Goal: Complete application form

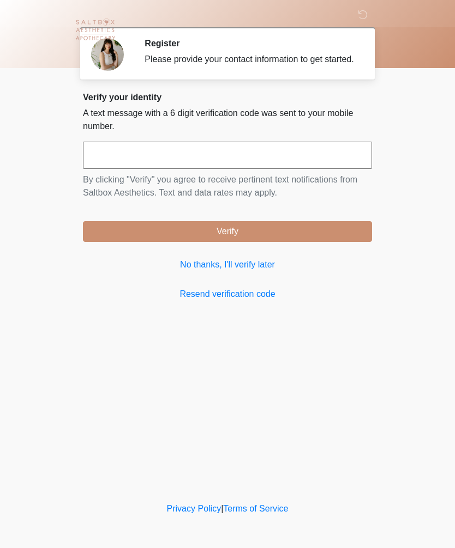
click at [141, 169] on input "text" at bounding box center [227, 155] width 289 height 27
type input "******"
click at [277, 242] on button "Verify" at bounding box center [227, 231] width 289 height 21
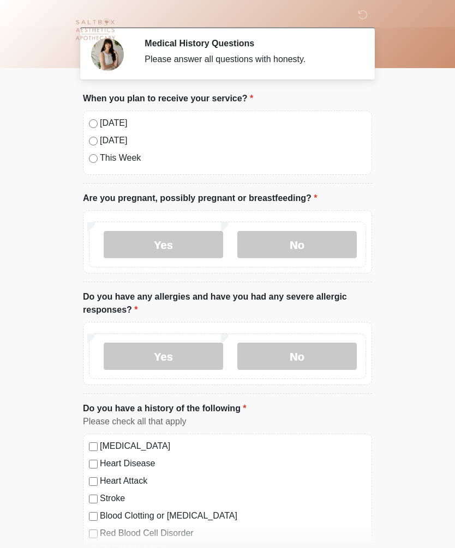
click at [316, 243] on label "No" at bounding box center [296, 244] width 119 height 27
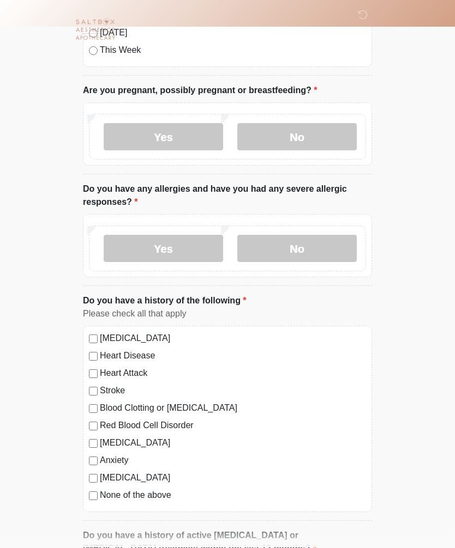
scroll to position [108, 0]
click at [319, 244] on label "No" at bounding box center [296, 248] width 119 height 27
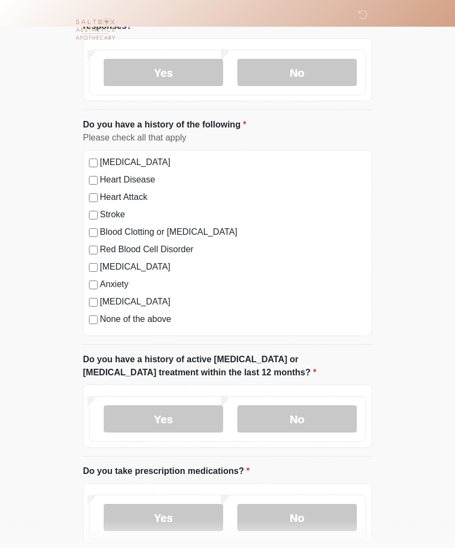
scroll to position [284, 0]
click at [322, 407] on label "No" at bounding box center [296, 419] width 119 height 27
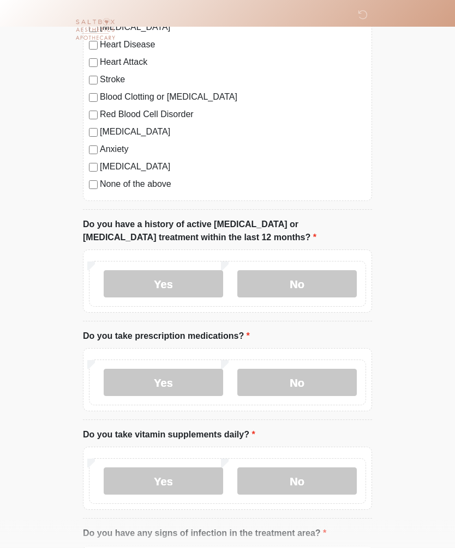
scroll to position [421, 0]
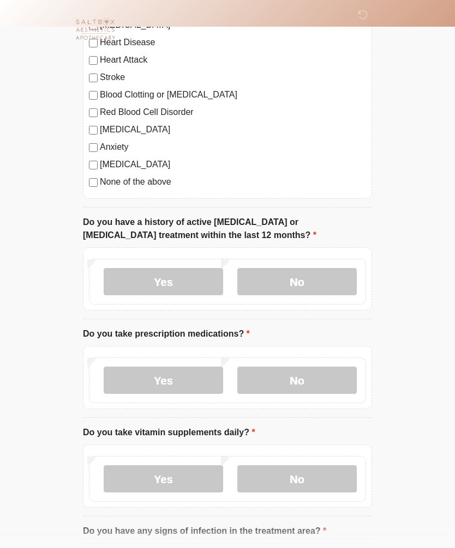
click at [315, 372] on label "No" at bounding box center [296, 380] width 119 height 27
click at [312, 473] on label "No" at bounding box center [296, 479] width 119 height 27
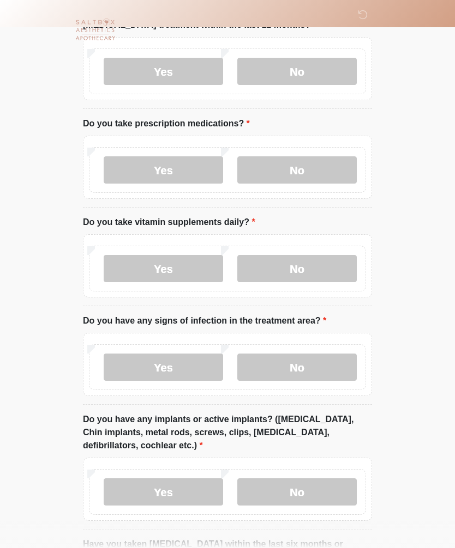
scroll to position [639, 0]
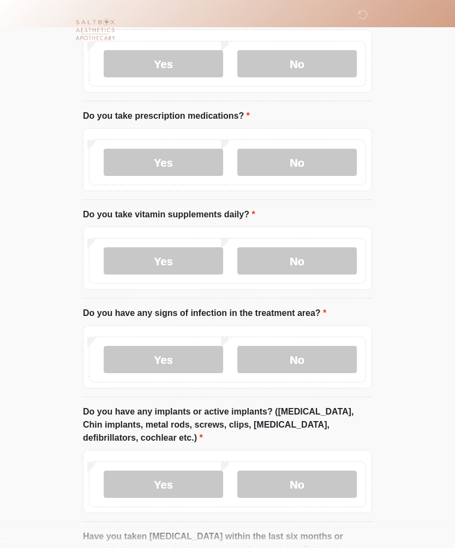
click at [307, 347] on label "No" at bounding box center [296, 359] width 119 height 27
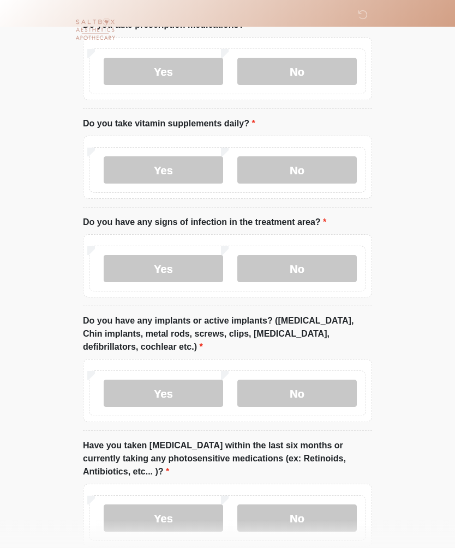
scroll to position [734, 0]
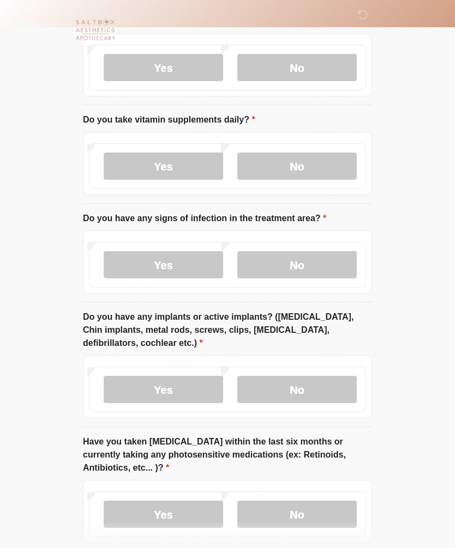
click at [321, 390] on label "No" at bounding box center [296, 389] width 119 height 27
click at [309, 506] on label "No" at bounding box center [296, 514] width 119 height 27
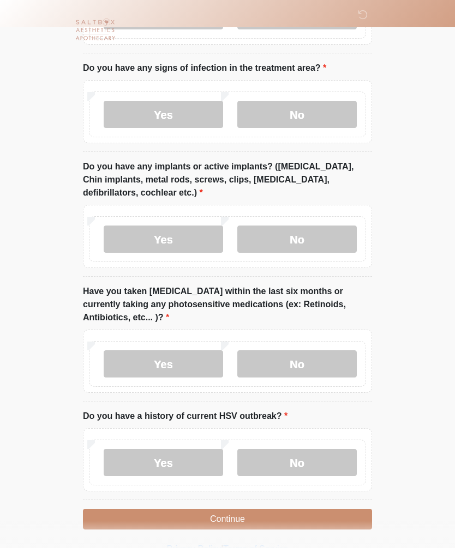
scroll to position [886, 0]
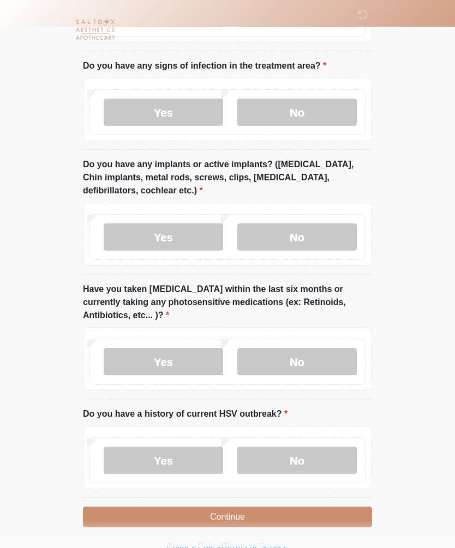
click at [324, 453] on label "No" at bounding box center [296, 461] width 119 height 27
click at [312, 516] on button "Continue" at bounding box center [227, 517] width 289 height 21
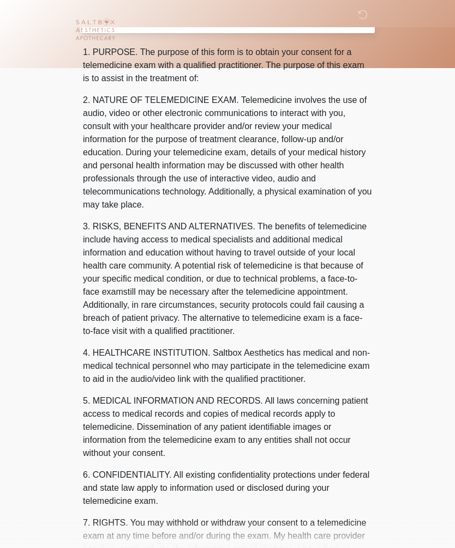
scroll to position [0, 0]
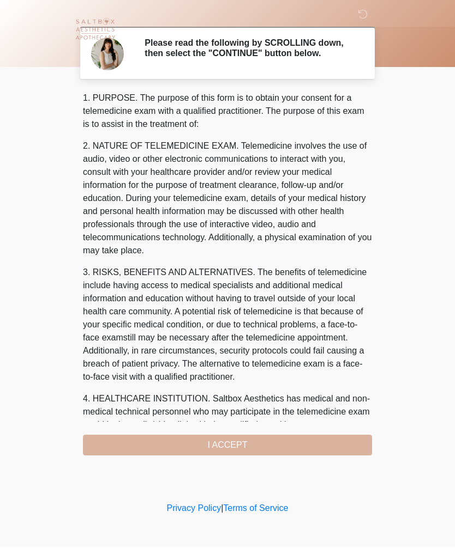
click at [312, 444] on div "1. PURPOSE. The purpose of this form is to obtain your consent for a telemedici…" at bounding box center [227, 274] width 289 height 364
click at [264, 448] on div "1. PURPOSE. The purpose of this form is to obtain your consent for a telemedici…" at bounding box center [227, 274] width 289 height 364
click at [324, 451] on div "1. PURPOSE. The purpose of this form is to obtain your consent for a telemedici…" at bounding box center [227, 274] width 289 height 364
click at [295, 440] on div "1. PURPOSE. The purpose of this form is to obtain your consent for a telemedici…" at bounding box center [227, 274] width 289 height 364
click at [235, 455] on div "1. PURPOSE. The purpose of this form is to obtain your consent for a telemedici…" at bounding box center [227, 274] width 289 height 364
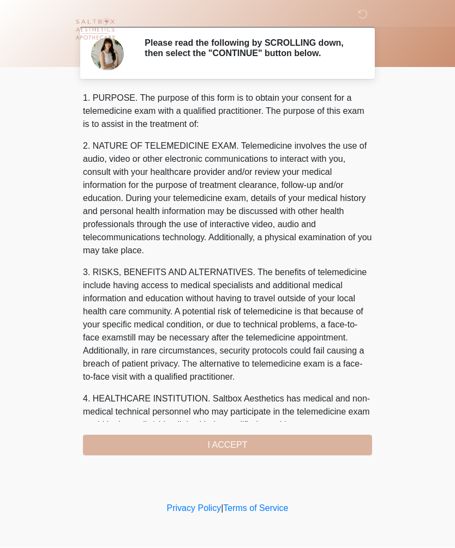
click at [257, 444] on div "1. PURPOSE. The purpose of this form is to obtain your consent for a telemedici…" at bounding box center [227, 274] width 289 height 364
click at [296, 440] on div "1. PURPOSE. The purpose of this form is to obtain your consent for a telemedici…" at bounding box center [227, 274] width 289 height 364
click at [263, 451] on div "1. PURPOSE. The purpose of this form is to obtain your consent for a telemedici…" at bounding box center [227, 274] width 289 height 364
click at [322, 450] on div "1. PURPOSE. The purpose of this form is to obtain your consent for a telemedici…" at bounding box center [227, 274] width 289 height 364
click at [311, 446] on div "1. PURPOSE. The purpose of this form is to obtain your consent for a telemedici…" at bounding box center [227, 274] width 289 height 364
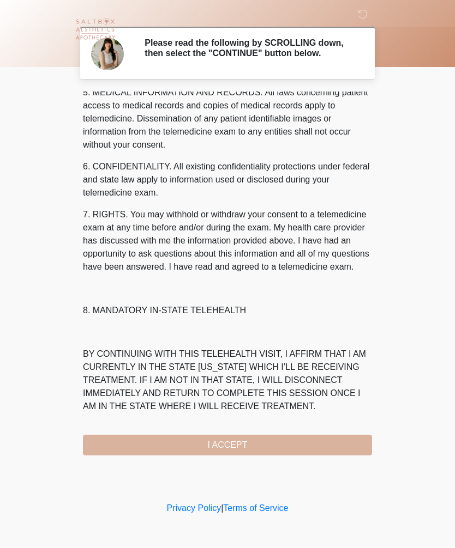
scroll to position [394, 0]
click at [289, 445] on button "I ACCEPT" at bounding box center [227, 446] width 289 height 21
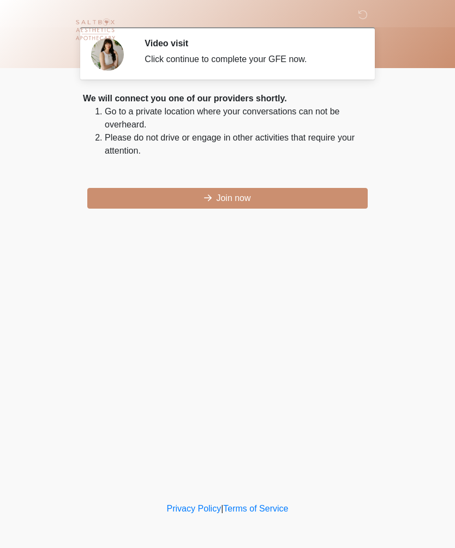
click at [275, 202] on button "Join now" at bounding box center [227, 198] width 280 height 21
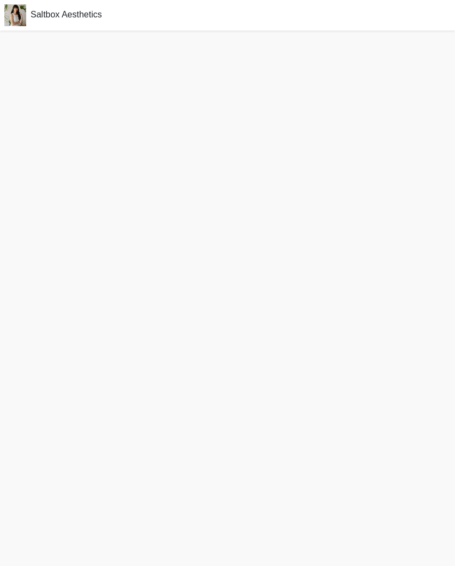
scroll to position [21, 0]
